Goal: Task Accomplishment & Management: Manage account settings

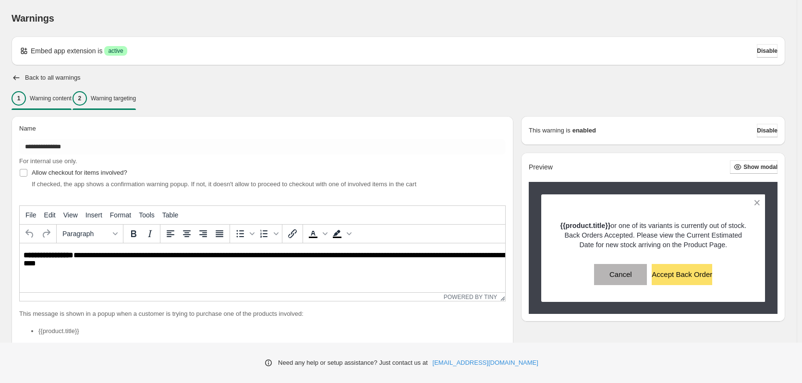
click at [111, 95] on p "Warning targeting" at bounding box center [113, 99] width 45 height 8
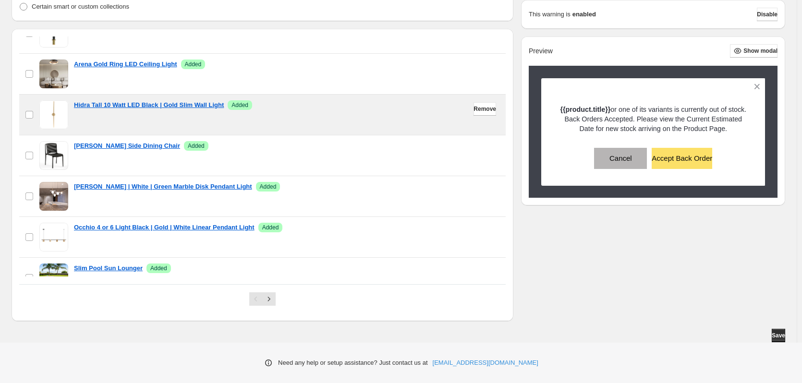
scroll to position [681, 0]
click at [474, 109] on span "Remove" at bounding box center [485, 109] width 23 height 8
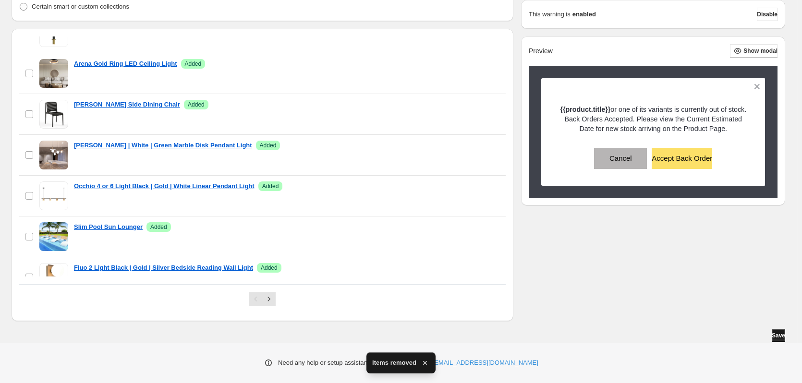
click at [784, 338] on button "Save" at bounding box center [778, 335] width 13 height 13
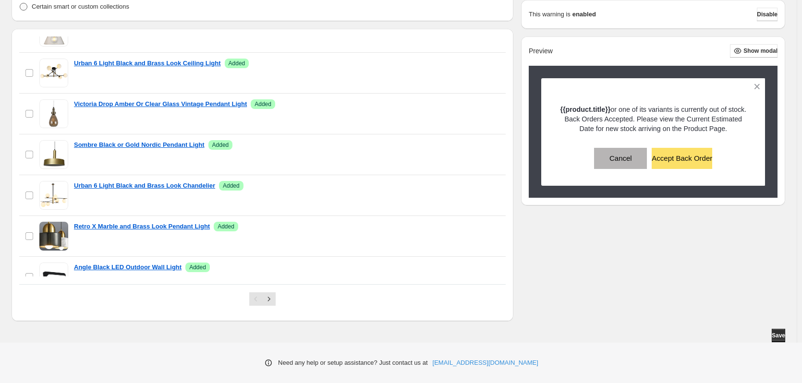
scroll to position [395, 0]
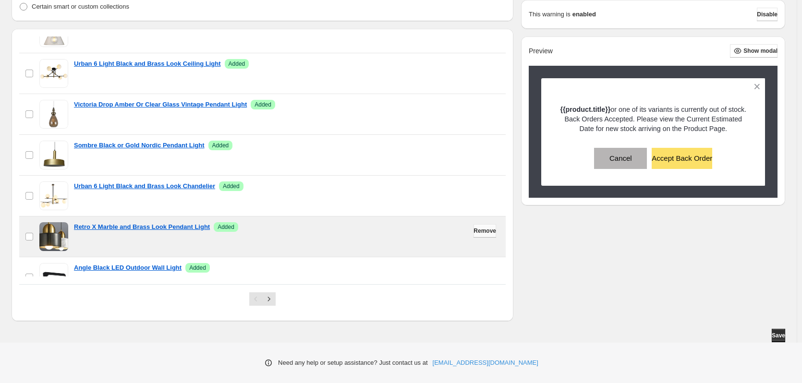
click at [474, 233] on span "Remove" at bounding box center [485, 231] width 23 height 8
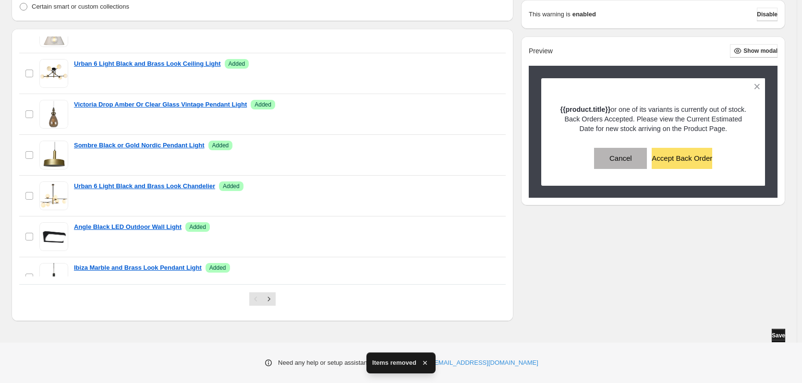
click at [785, 336] on button "Save" at bounding box center [778, 335] width 13 height 13
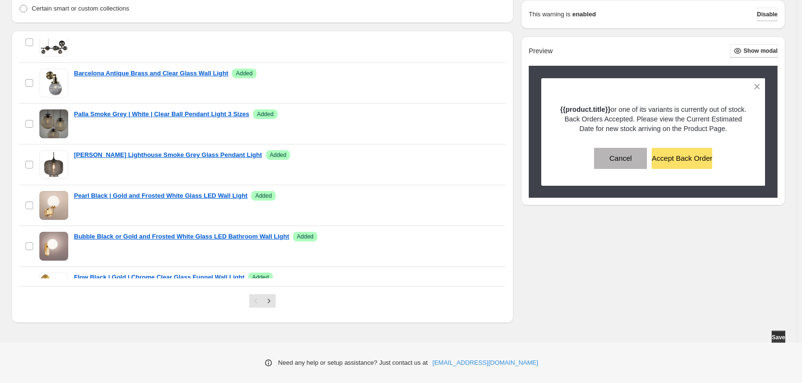
scroll to position [143, 0]
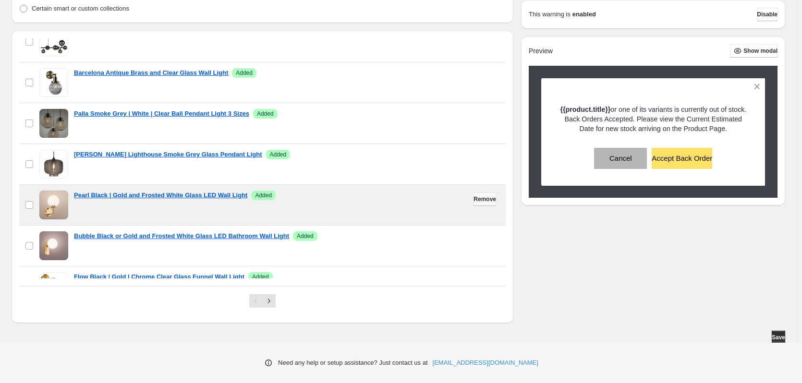
click at [481, 201] on span "Remove" at bounding box center [485, 200] width 23 height 8
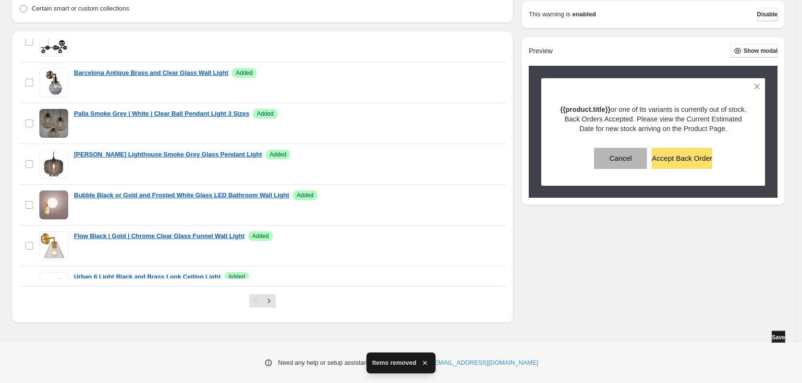
click at [780, 339] on span "Save" at bounding box center [778, 338] width 13 height 8
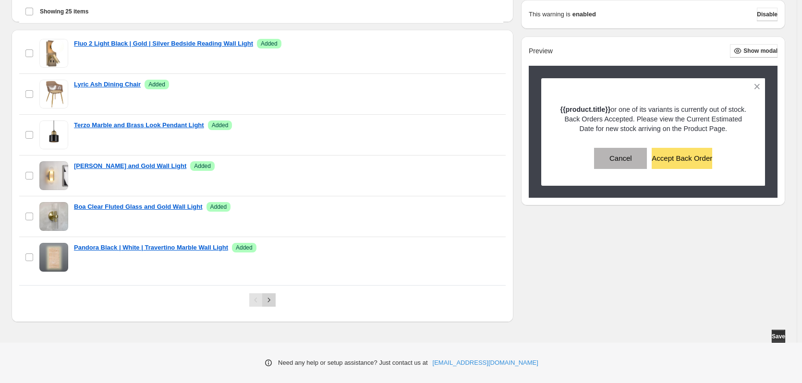
scroll to position [292, 0]
click at [269, 300] on icon "Next" at bounding box center [269, 299] width 10 height 10
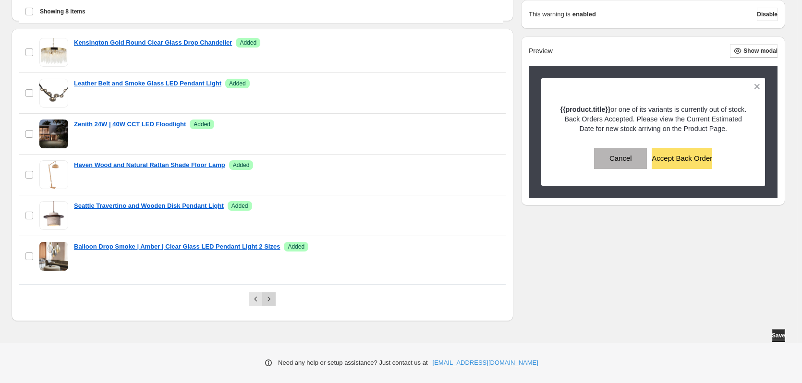
scroll to position [131, 0]
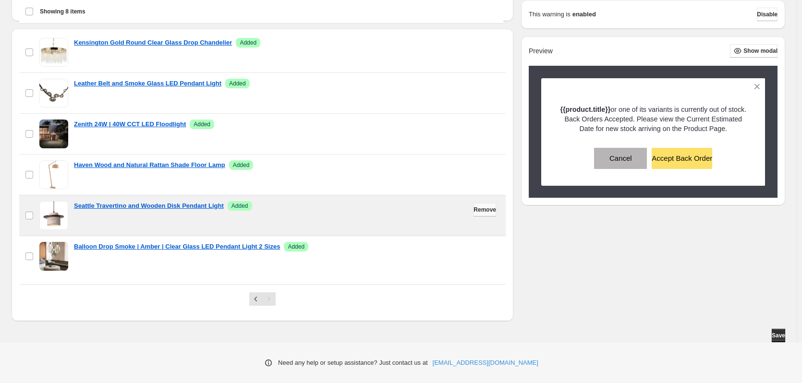
click at [477, 209] on span "Remove" at bounding box center [485, 210] width 23 height 8
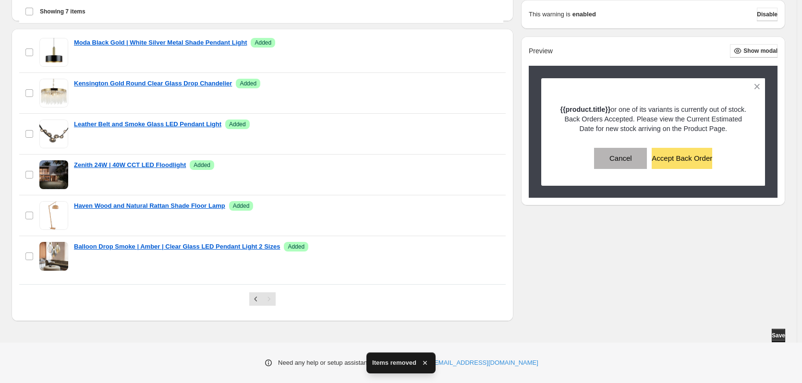
scroll to position [90, 0]
click at [785, 337] on button "Save" at bounding box center [778, 335] width 13 height 13
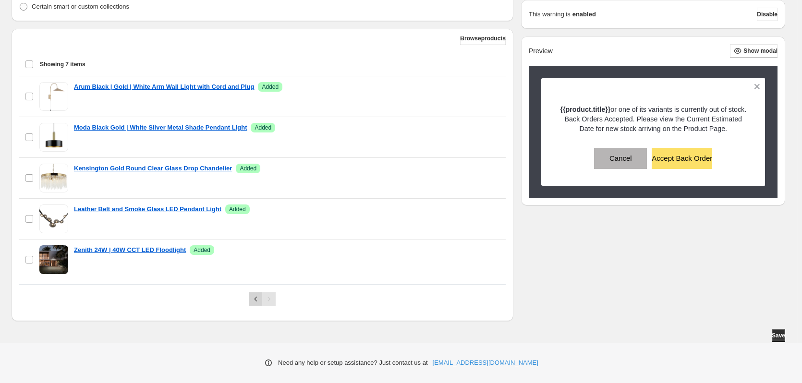
scroll to position [5, 0]
click at [257, 301] on icon "Previous" at bounding box center [256, 299] width 3 height 5
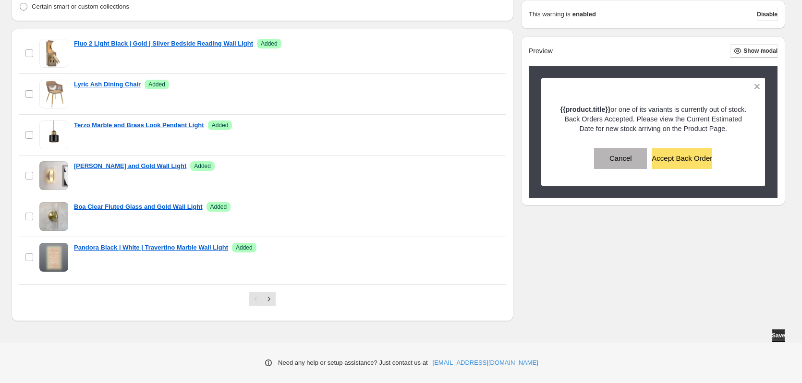
scroll to position [825, 0]
click at [774, 336] on span "Save" at bounding box center [778, 336] width 13 height 8
